Goal: Communication & Community: Share content

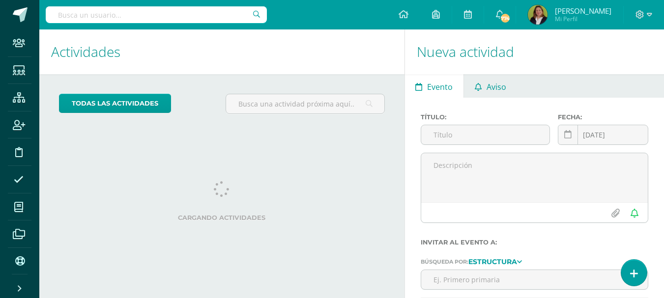
click at [503, 85] on span "Aviso" at bounding box center [497, 87] width 20 height 24
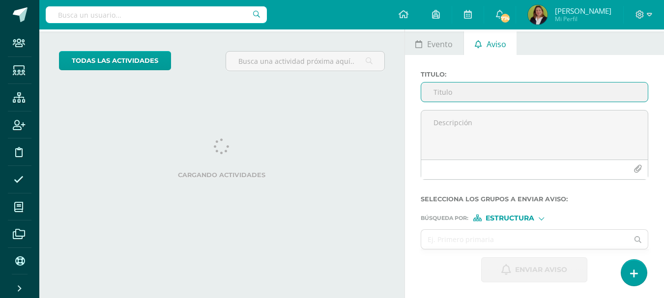
scroll to position [98, 0]
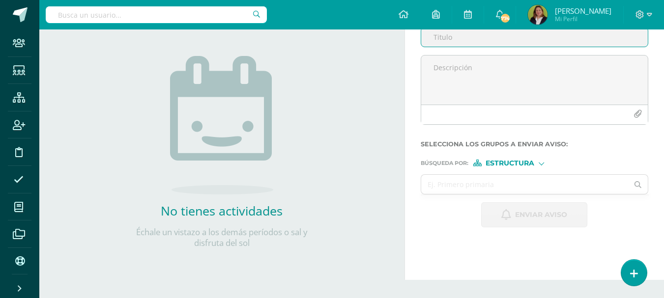
click at [494, 94] on textarea at bounding box center [534, 80] width 227 height 49
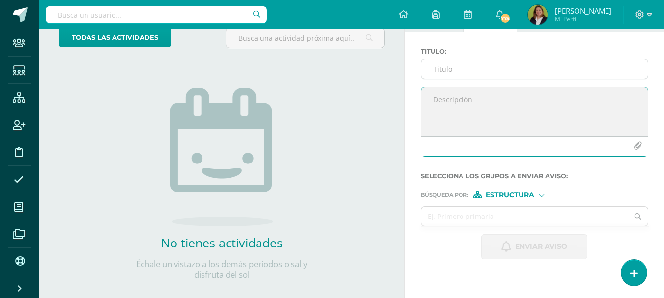
scroll to position [49, 0]
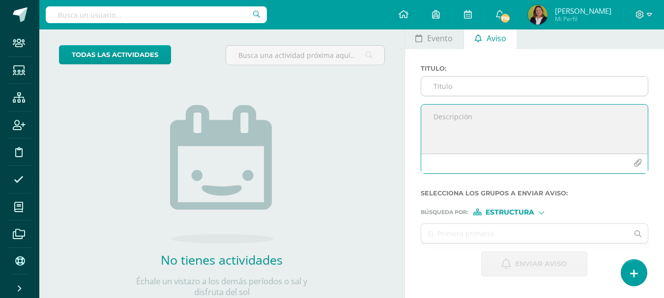
click at [476, 87] on input "Titulo :" at bounding box center [534, 86] width 227 height 19
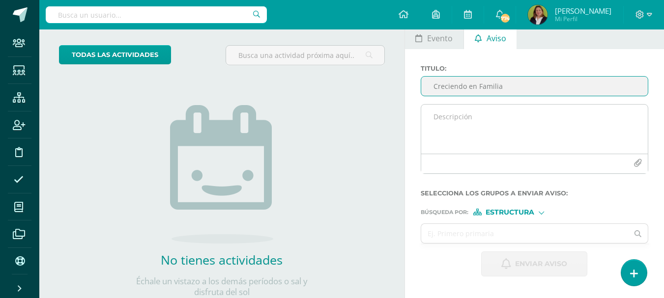
type input "Creciendo en Familia"
click at [468, 119] on textarea at bounding box center [534, 129] width 227 height 49
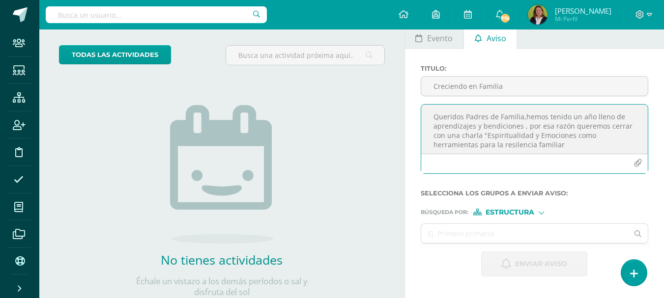
click at [516, 145] on textarea "Queridos Padres de Familia,hemos tenido un año lleno de aprendizajes y bendicio…" at bounding box center [534, 129] width 227 height 49
click at [565, 147] on textarea "Queridos Padres de Familia,hemos tenido un año lleno de aprendizajes y bendicio…" at bounding box center [534, 129] width 227 height 49
click at [639, 166] on icon "button" at bounding box center [638, 163] width 8 height 8
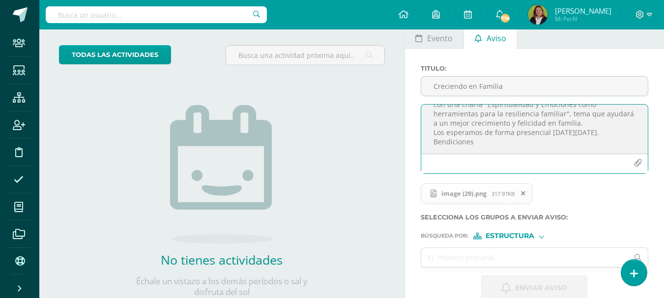
click at [486, 141] on textarea "Queridos Padres de Familia,hemos tenido un año lleno de aprendizajes y bendicio…" at bounding box center [534, 129] width 227 height 49
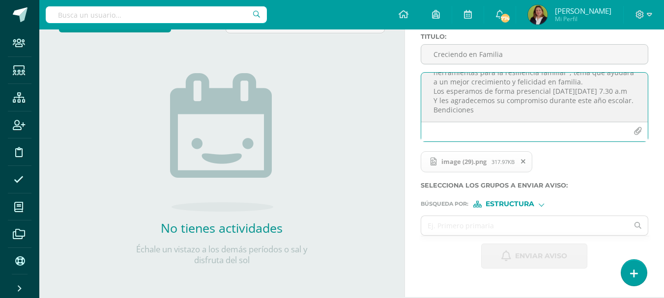
scroll to position [98, 0]
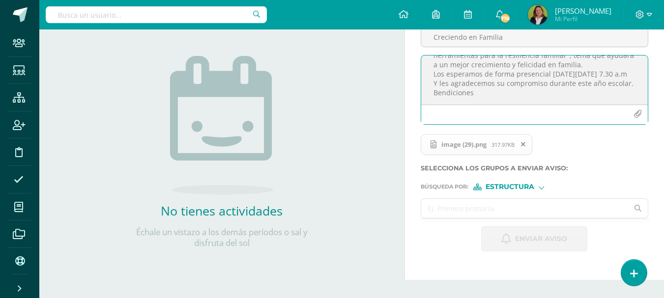
type textarea "Queridos Padres de Familia,hemos tenido un año lleno de aprendizajes y bendicio…"
click at [497, 211] on input "text" at bounding box center [525, 208] width 208 height 19
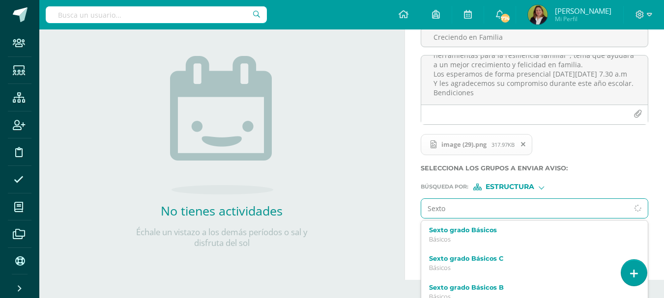
type input "Sexto B"
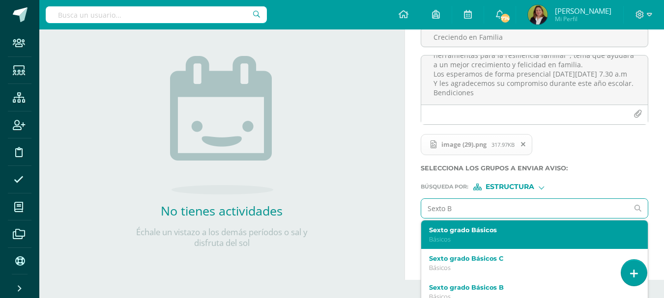
click at [492, 230] on label "Sexto grado Básicos" at bounding box center [530, 230] width 203 height 7
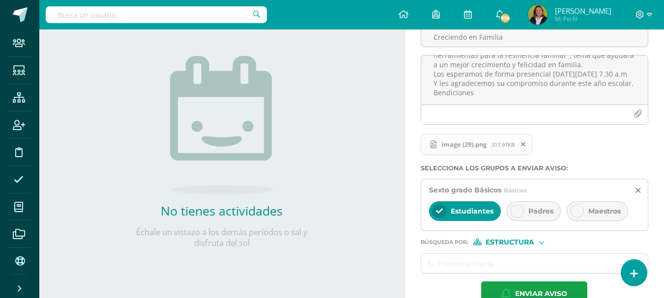
click at [520, 214] on icon at bounding box center [517, 211] width 7 height 7
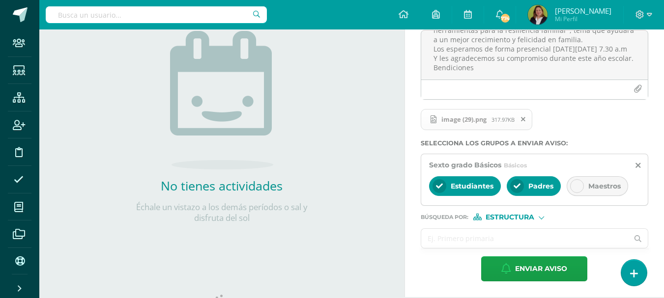
scroll to position [147, 0]
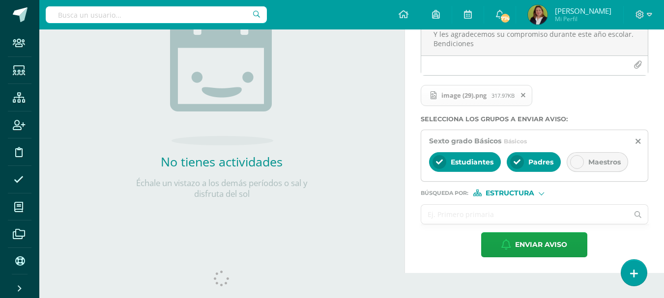
click at [480, 222] on input "text" at bounding box center [525, 214] width 208 height 19
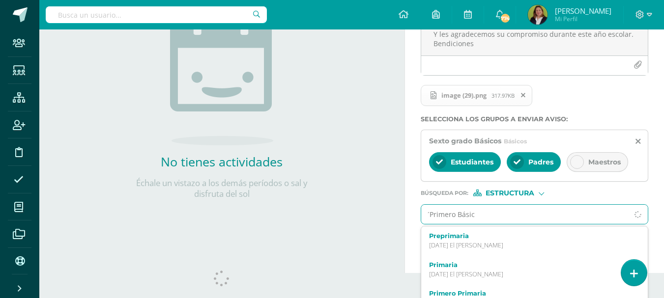
type input "´Primero Básico"
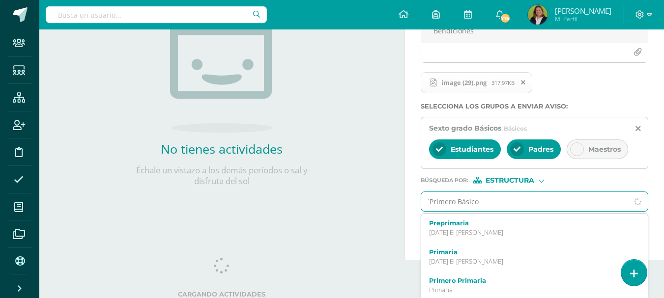
scroll to position [164, 0]
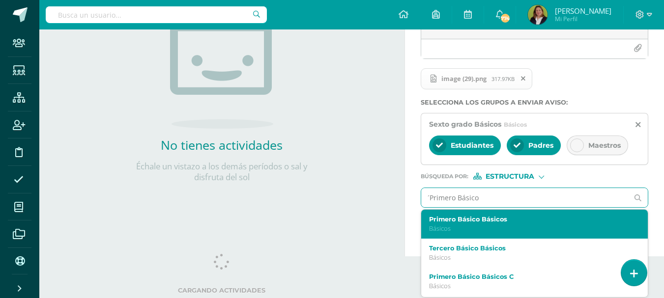
click at [479, 222] on label "Primero Básico Básicos" at bounding box center [530, 219] width 203 height 7
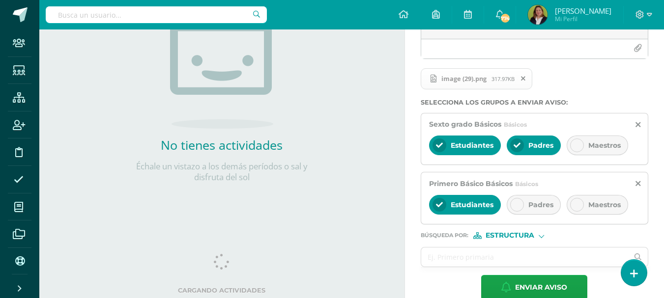
click at [520, 206] on icon at bounding box center [517, 205] width 7 height 7
click at [476, 258] on input "text" at bounding box center [525, 257] width 208 height 19
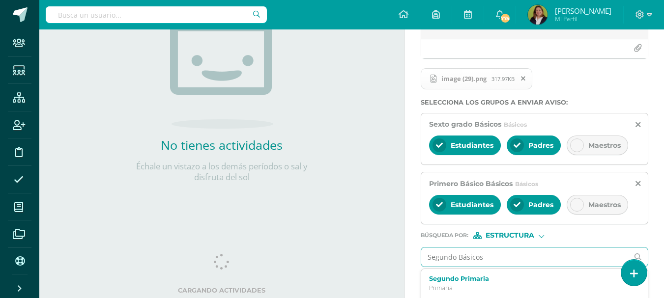
type input "Segundo Básicos"
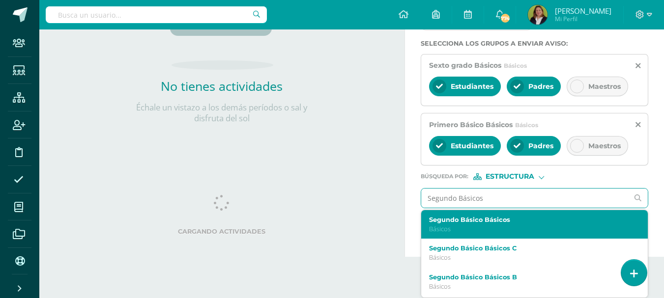
click at [469, 224] on div "Segundo Básico Básicos Básicos" at bounding box center [530, 224] width 203 height 17
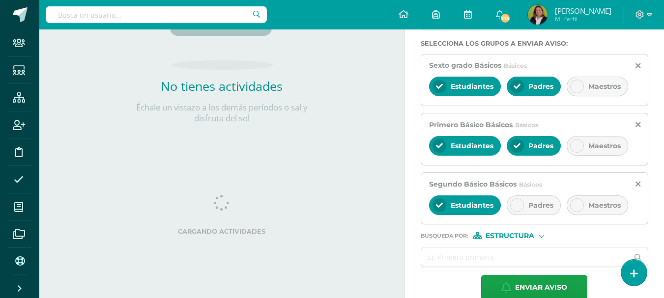
click at [513, 202] on div at bounding box center [517, 206] width 14 height 14
click at [473, 257] on input "text" at bounding box center [525, 257] width 208 height 19
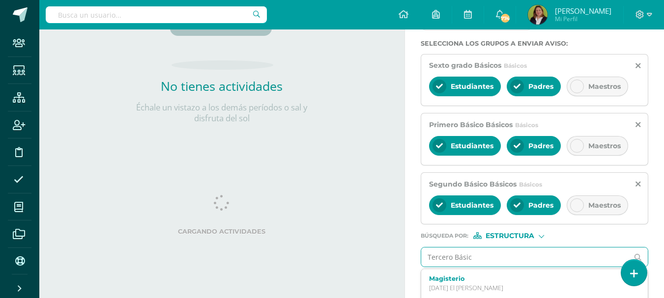
type input "Tercero Básico"
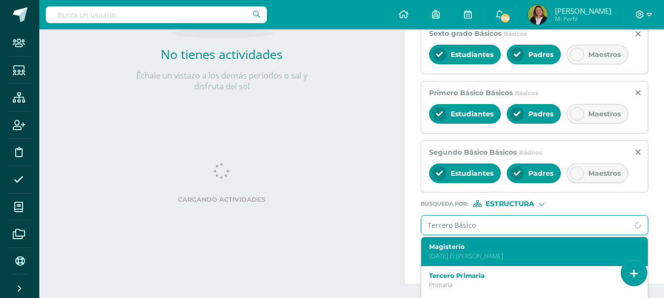
scroll to position [272, 0]
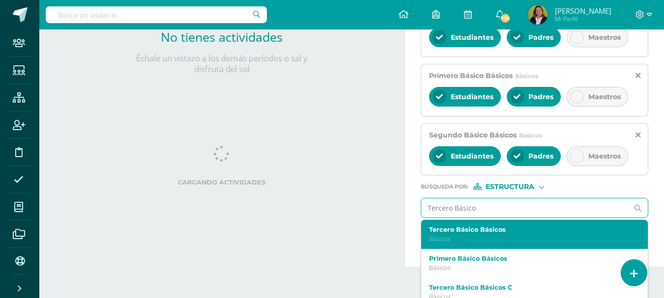
click at [462, 237] on p "Básicos" at bounding box center [530, 239] width 203 height 8
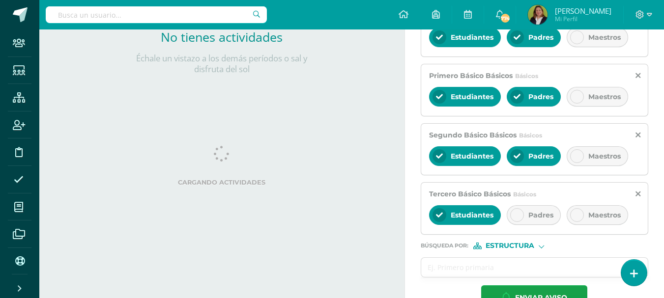
click at [513, 213] on div at bounding box center [517, 215] width 14 height 14
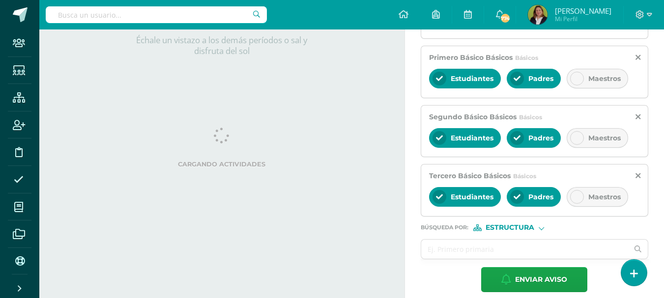
scroll to position [300, 0]
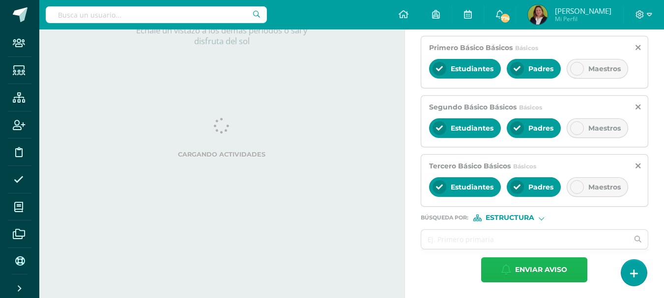
click at [539, 269] on span "Enviar aviso" at bounding box center [541, 270] width 52 height 24
